Goal: Task Accomplishment & Management: Manage account settings

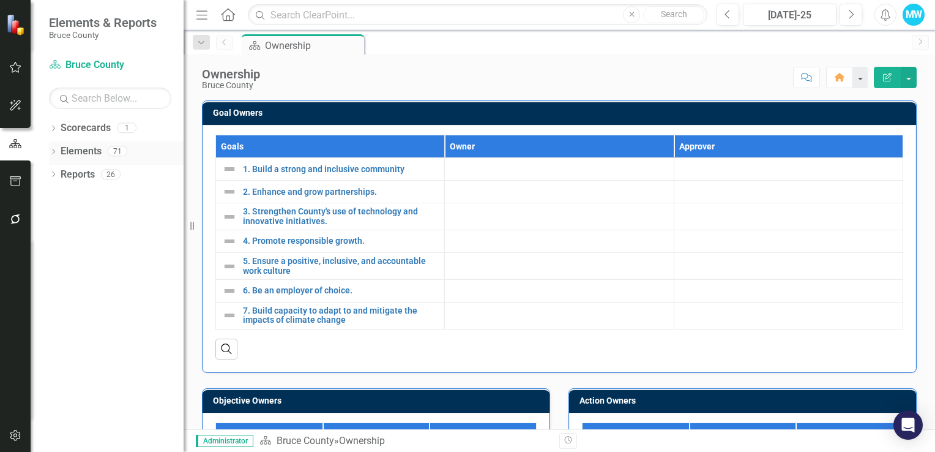
click at [91, 152] on link "Elements" at bounding box center [81, 151] width 41 height 14
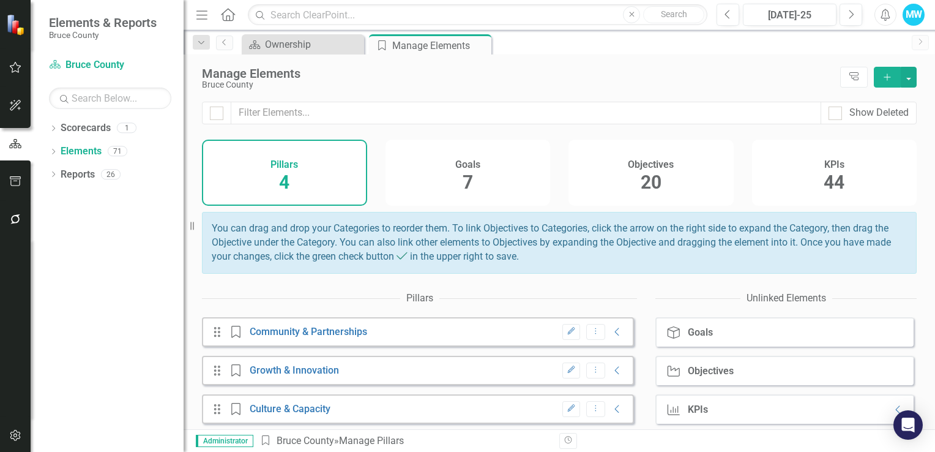
click at [824, 182] on span "44" at bounding box center [834, 181] width 21 height 21
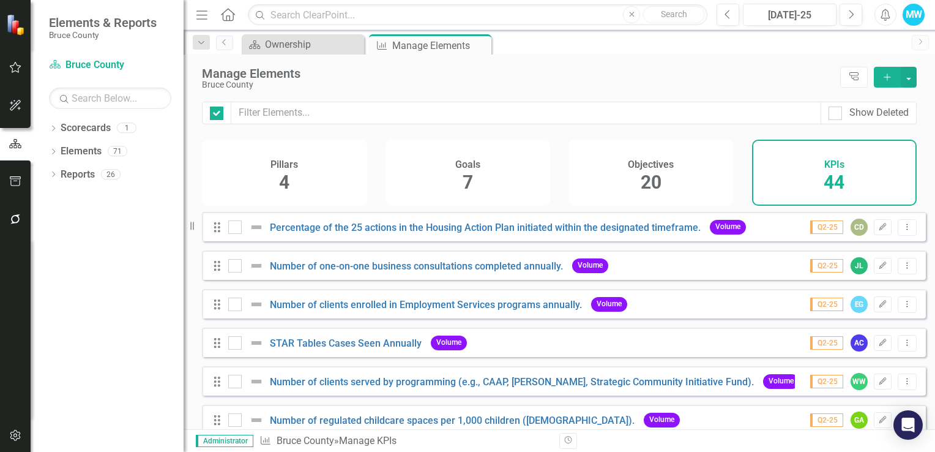
checkbox input "false"
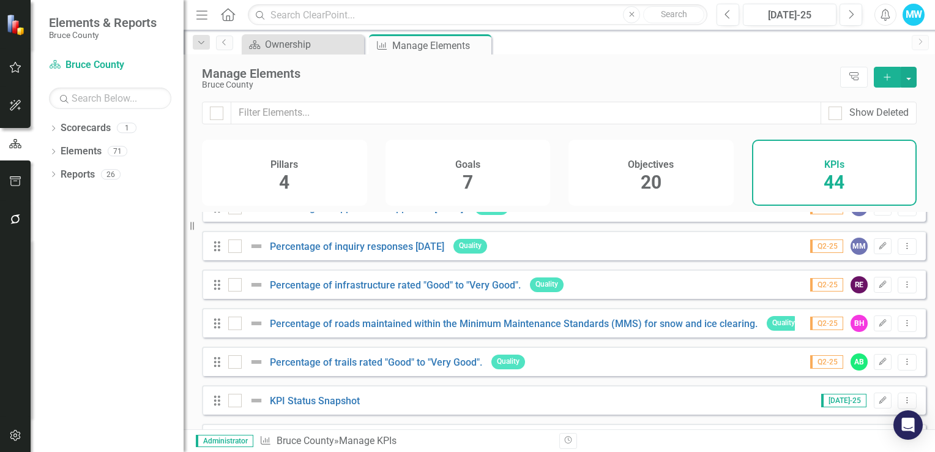
scroll to position [1487, 0]
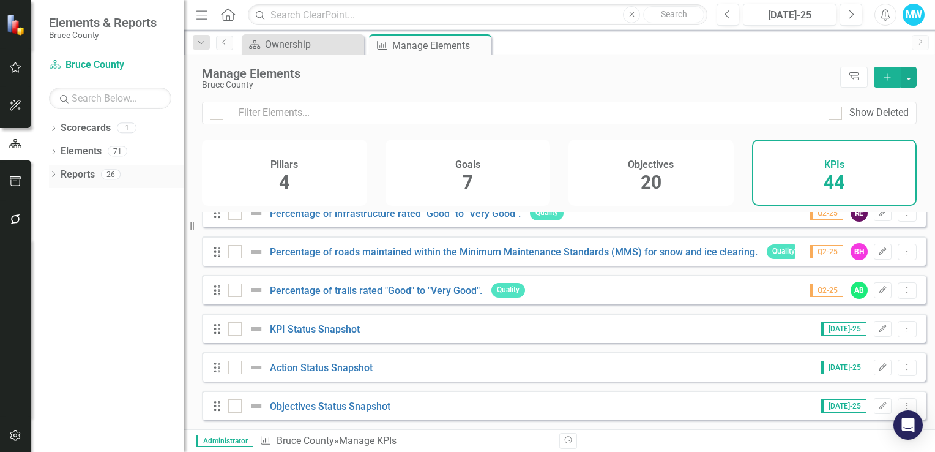
click at [54, 176] on icon "Dropdown" at bounding box center [53, 175] width 9 height 7
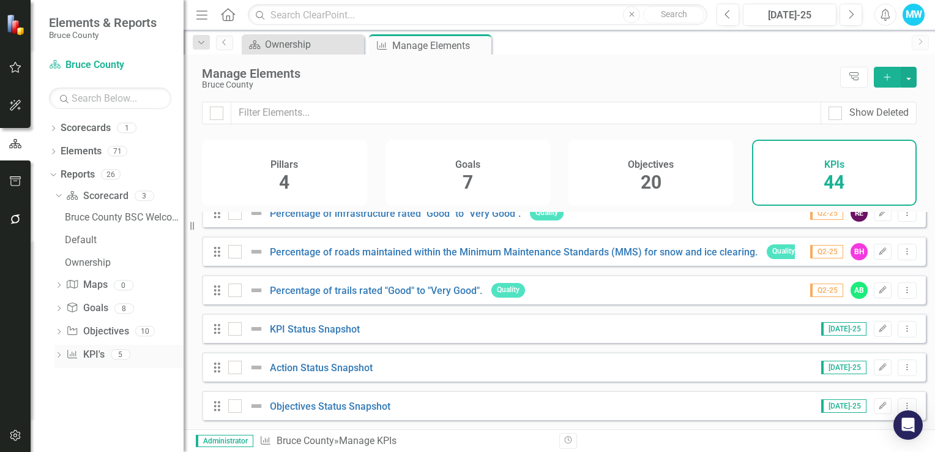
click at [89, 354] on link "KPI KPI's" at bounding box center [85, 355] width 38 height 14
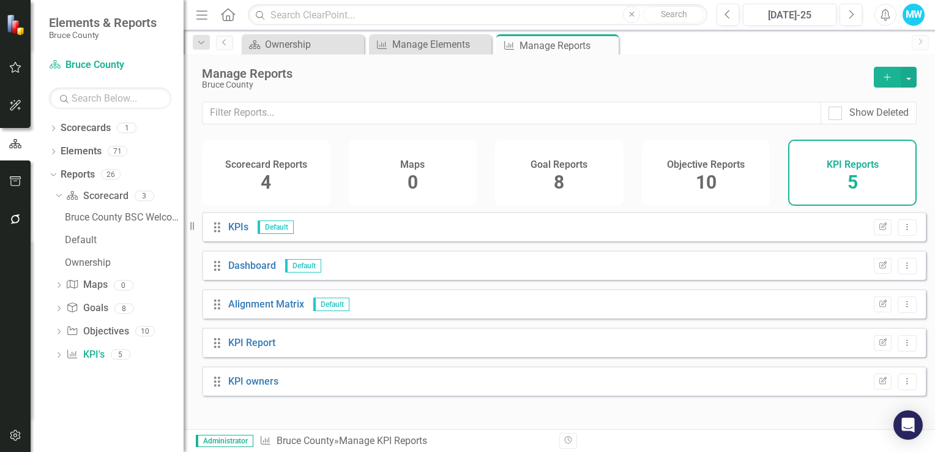
click at [705, 175] on span "10" at bounding box center [706, 181] width 21 height 21
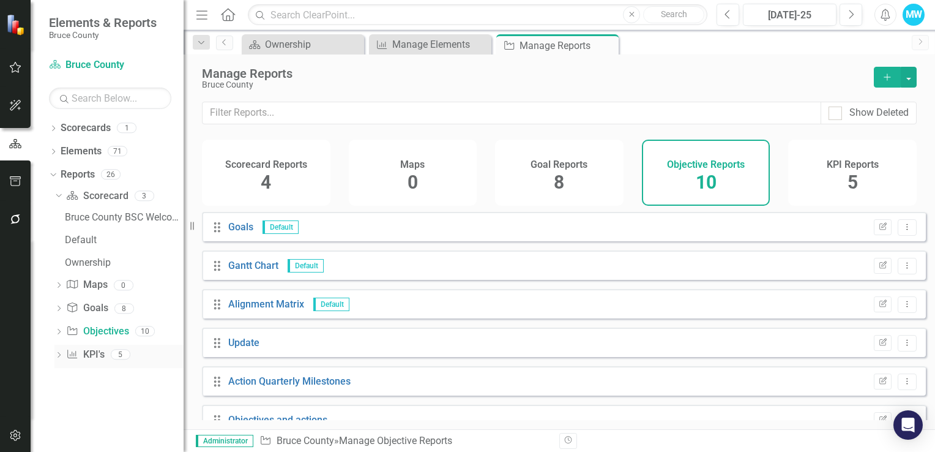
click at [91, 355] on link "KPI KPI's" at bounding box center [85, 355] width 38 height 14
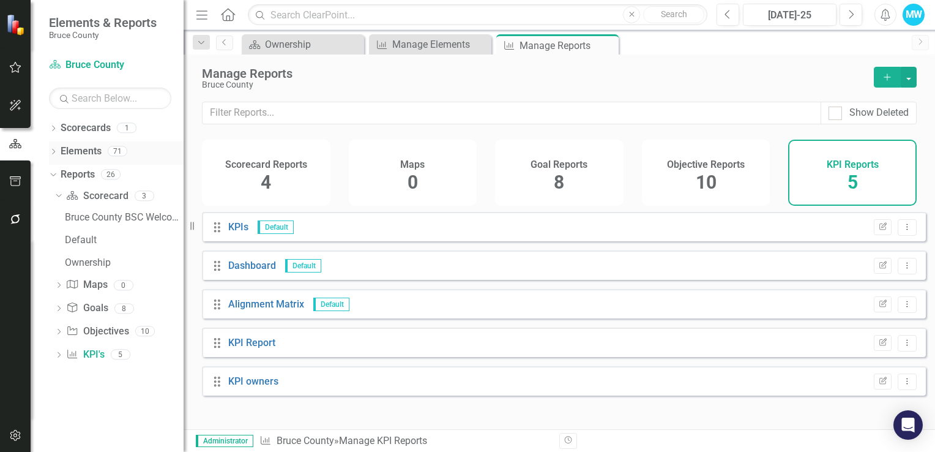
click at [95, 152] on link "Elements" at bounding box center [81, 151] width 41 height 14
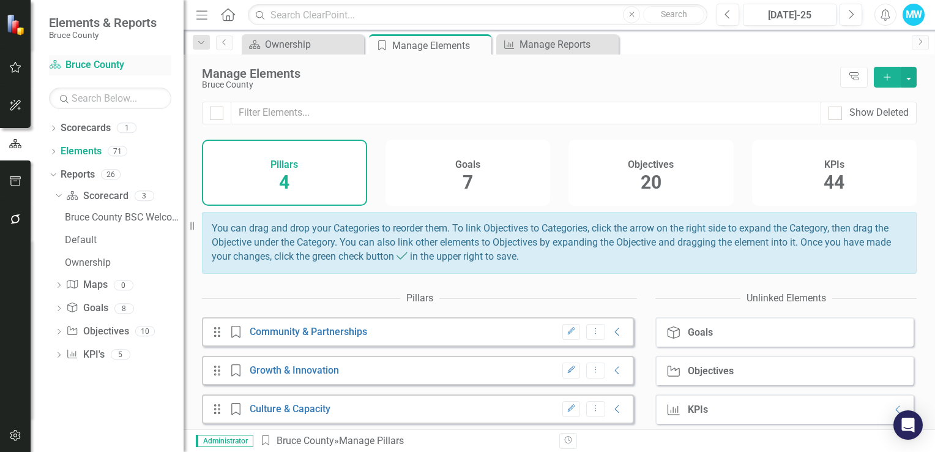
click at [88, 65] on link "Scorecard Bruce County" at bounding box center [110, 65] width 122 height 14
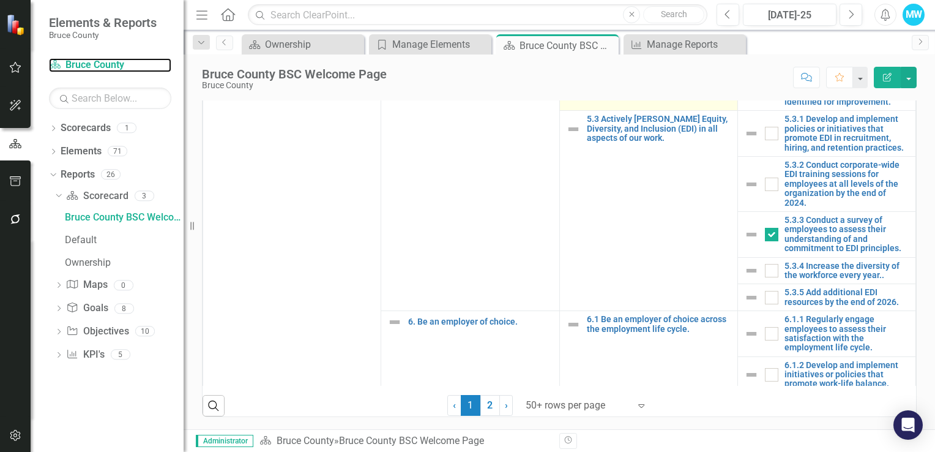
scroll to position [2977, 0]
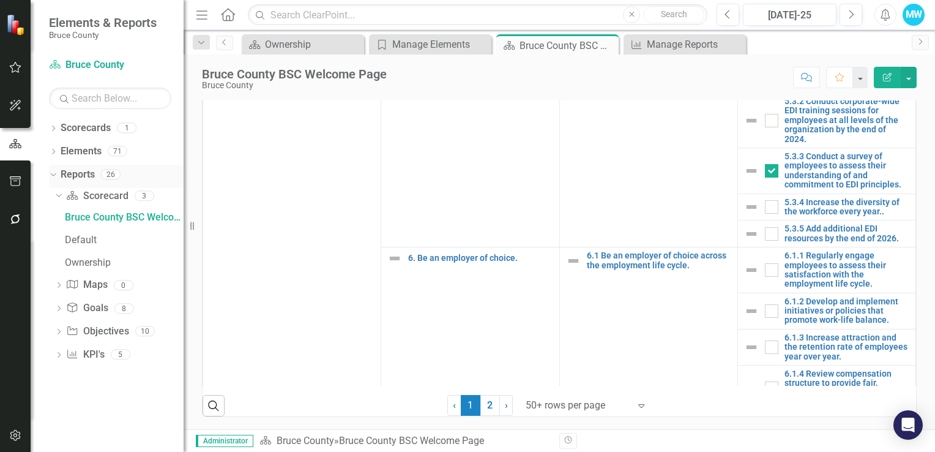
click at [54, 175] on icon "Dropdown" at bounding box center [51, 174] width 7 height 9
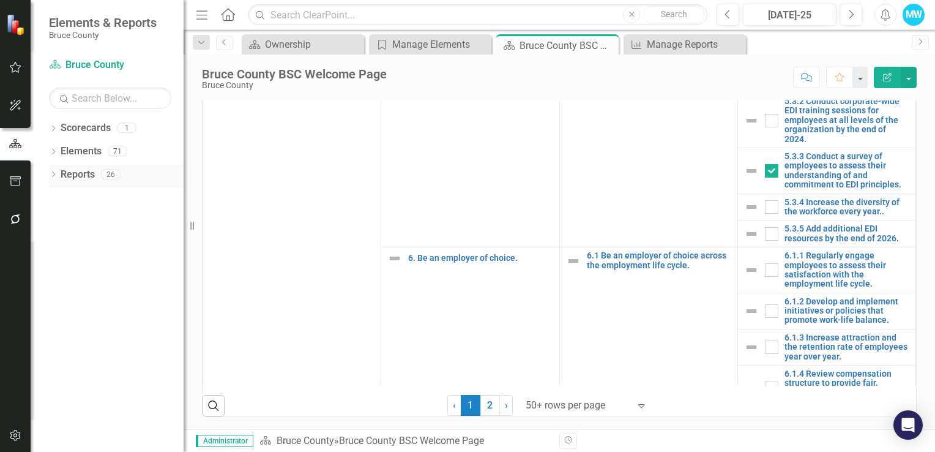
click at [54, 175] on icon "Dropdown" at bounding box center [53, 175] width 9 height 7
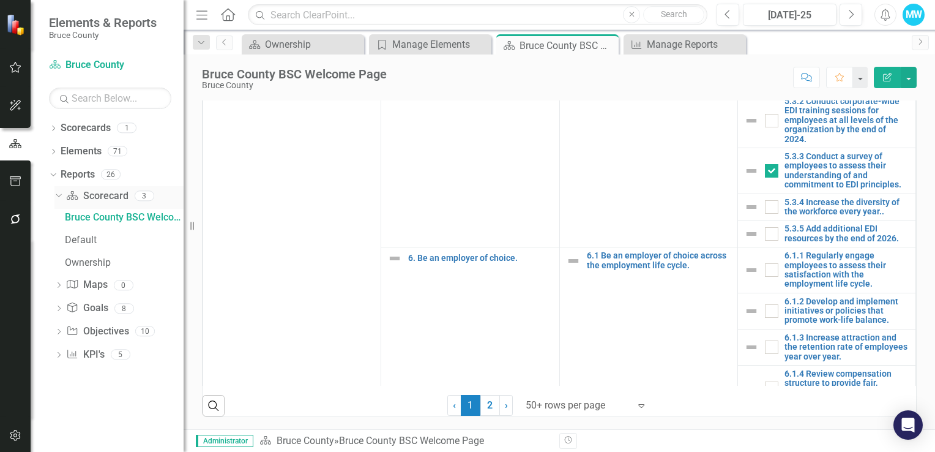
click at [94, 196] on link "Scorecard Scorecard" at bounding box center [97, 196] width 62 height 14
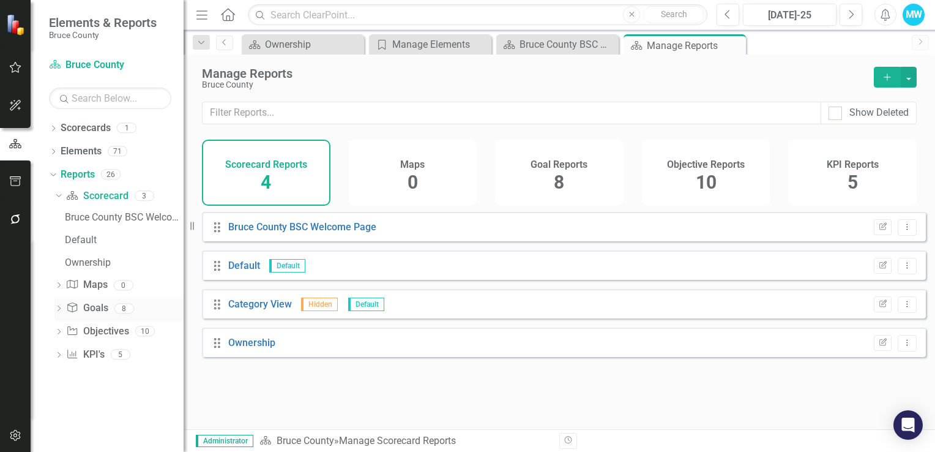
click at [98, 305] on link "Goal Goals" at bounding box center [87, 308] width 42 height 14
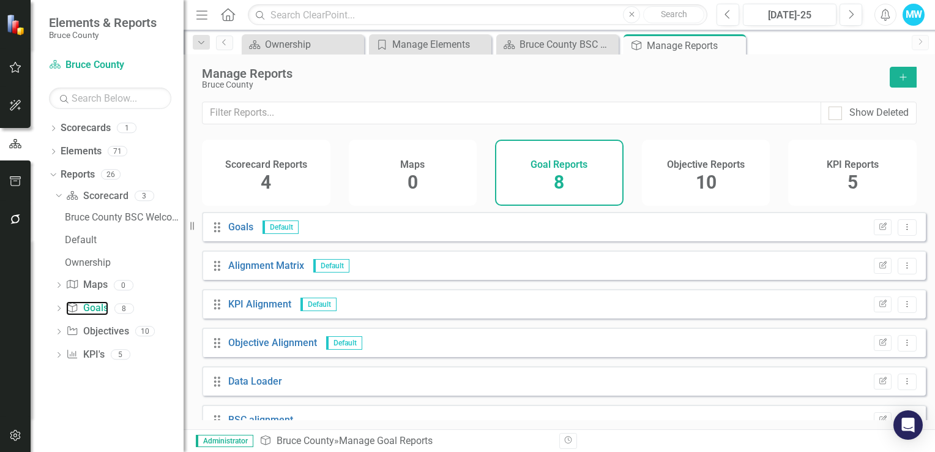
scroll to position [100, 0]
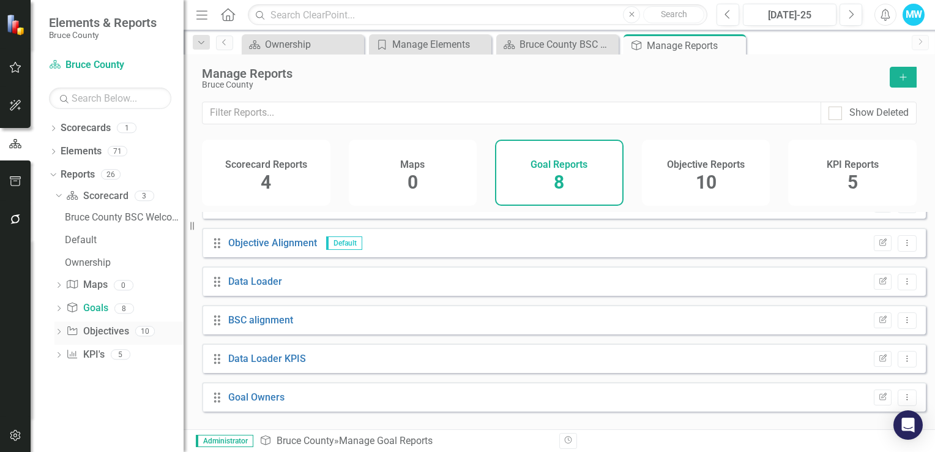
click at [98, 332] on link "Objective Objectives" at bounding box center [97, 331] width 62 height 14
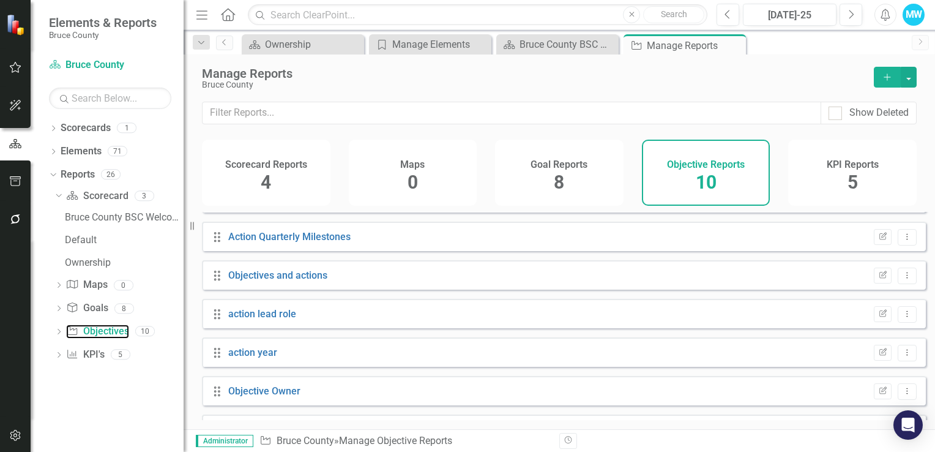
scroll to position [177, 0]
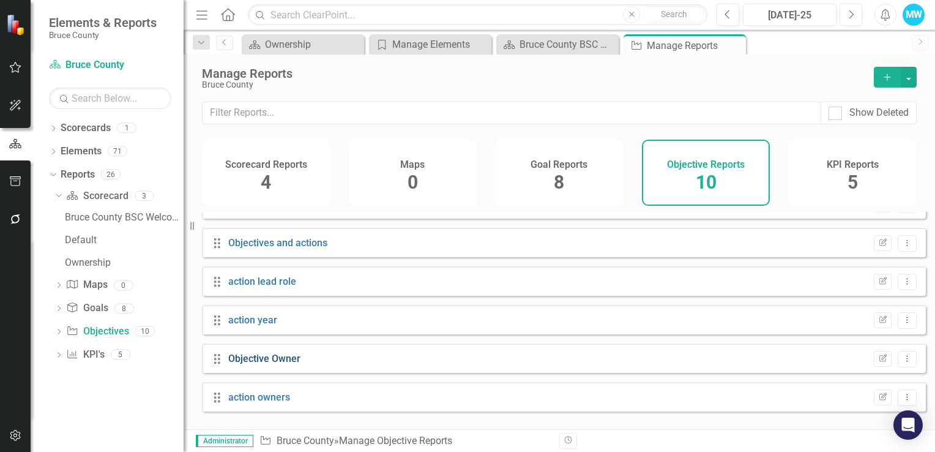
click at [280, 364] on link "Objective Owner" at bounding box center [264, 359] width 72 height 12
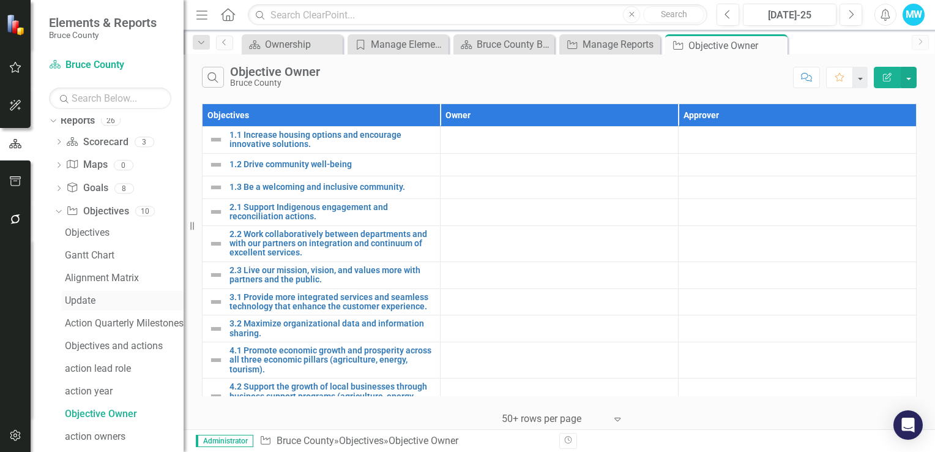
scroll to position [92, 0]
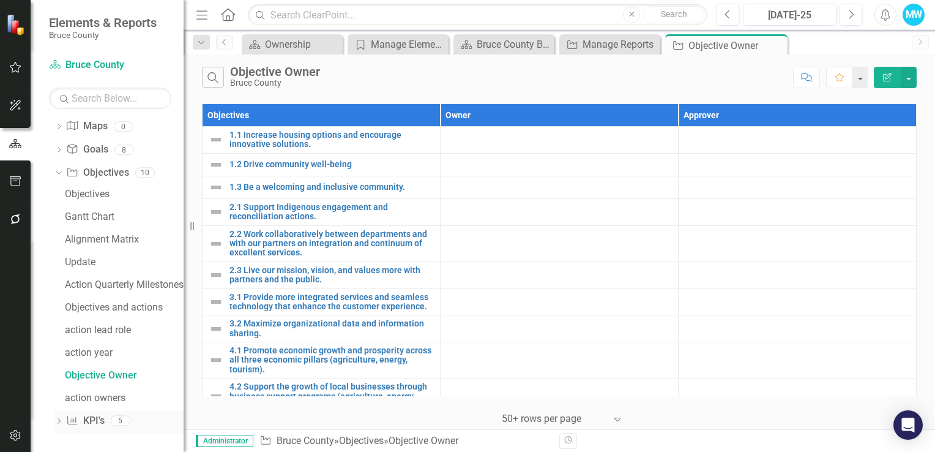
click at [85, 417] on link "KPI KPI's" at bounding box center [85, 421] width 38 height 14
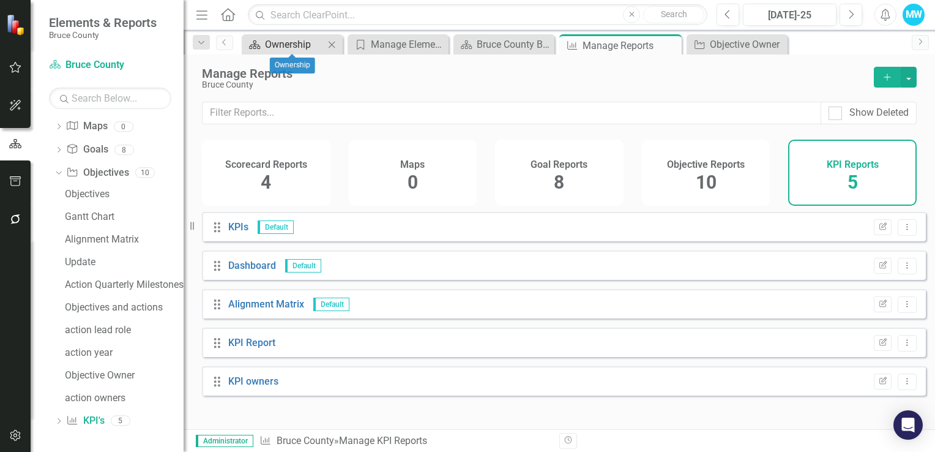
click at [305, 43] on div "Ownership" at bounding box center [294, 44] width 59 height 15
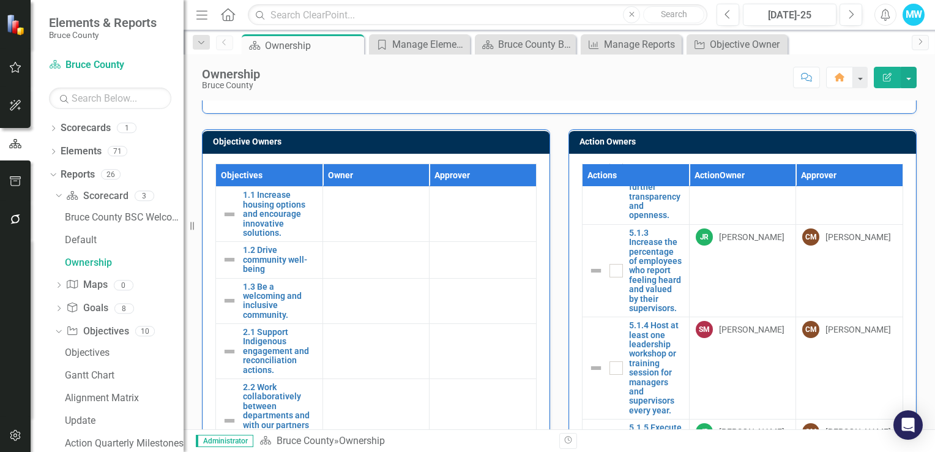
scroll to position [381, 0]
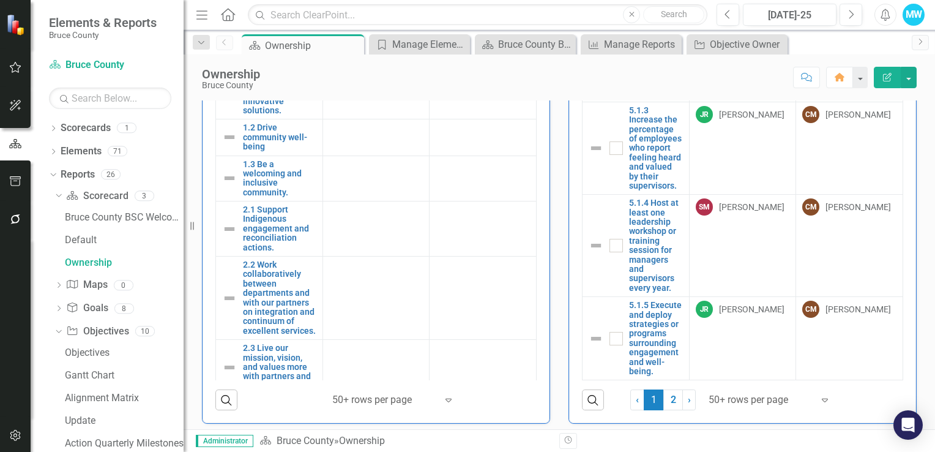
drag, startPoint x: 663, startPoint y: 393, endPoint x: 676, endPoint y: 379, distance: 19.5
click at [663, 393] on link "2" at bounding box center [673, 399] width 20 height 21
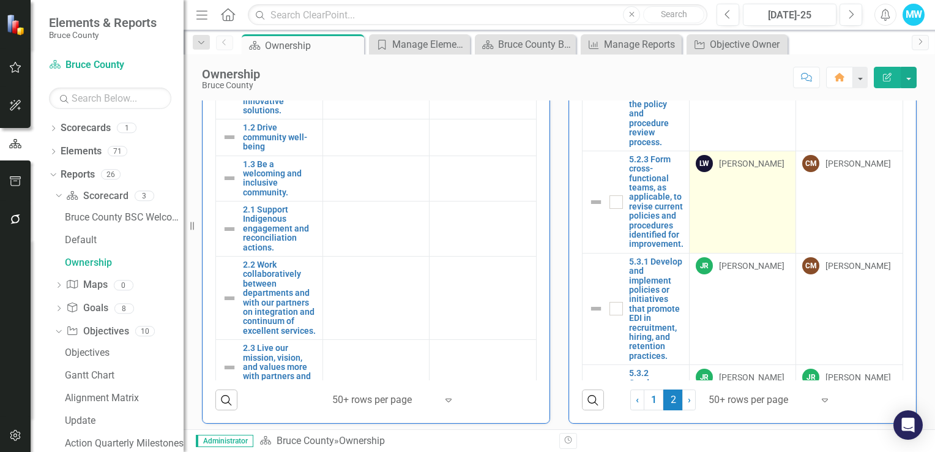
checkbox input "false"
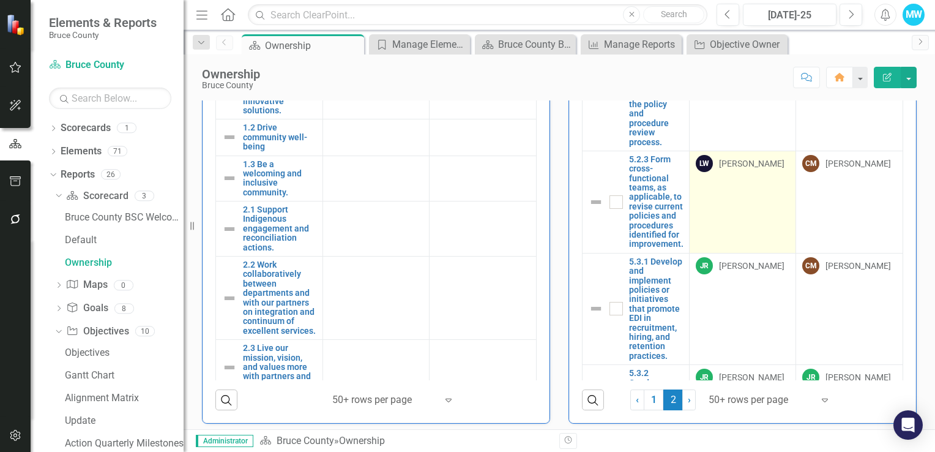
checkbox input "false"
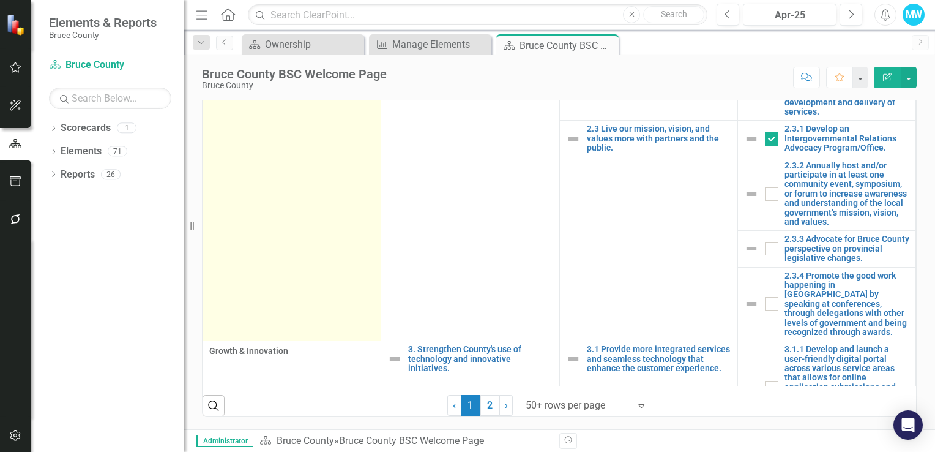
scroll to position [857, 0]
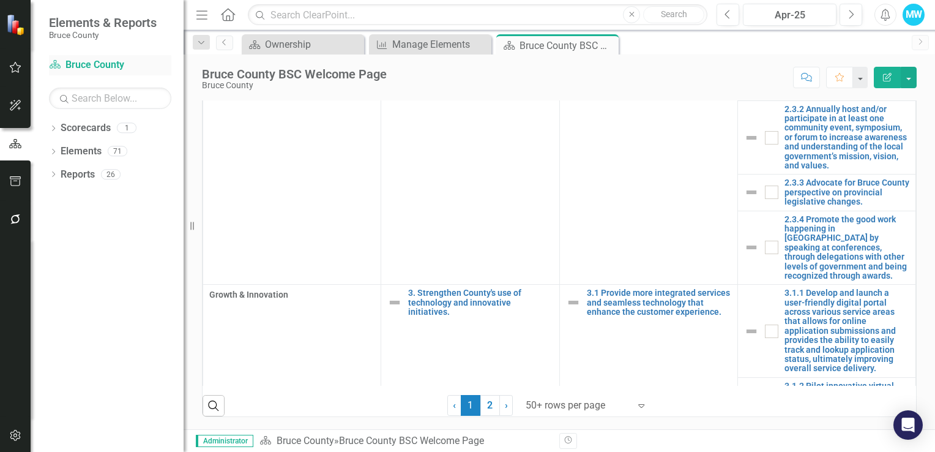
click at [98, 67] on link "Scorecard Bruce County" at bounding box center [110, 65] width 122 height 14
click at [302, 48] on div "Ownership" at bounding box center [305, 44] width 81 height 15
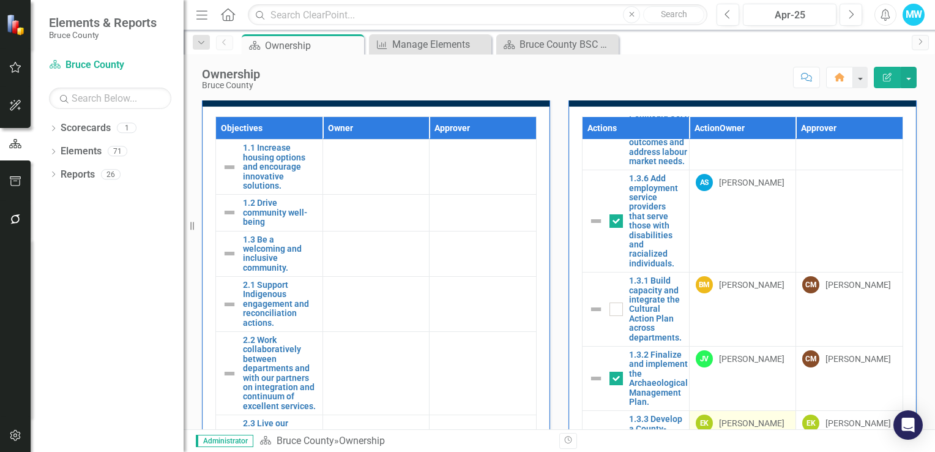
scroll to position [245, 0]
